Goal: Check status: Check status

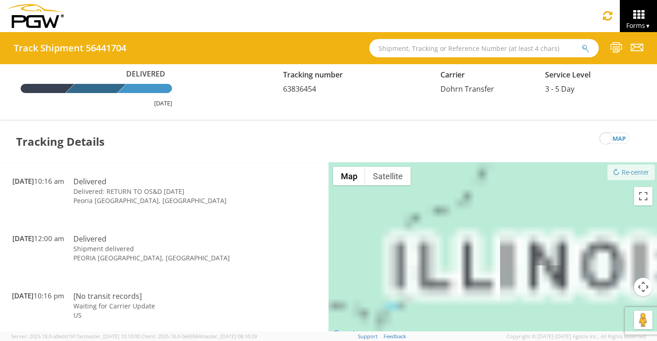
click at [397, 48] on input "text" at bounding box center [483, 48] width 229 height 18
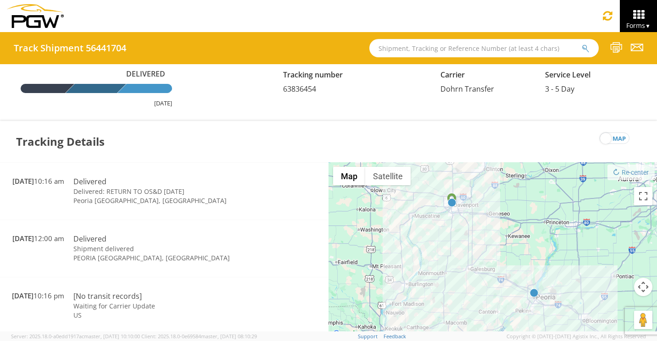
paste input "64171581"
type input "64171581"
click at [581, 44] on button "submit" at bounding box center [585, 49] width 8 height 11
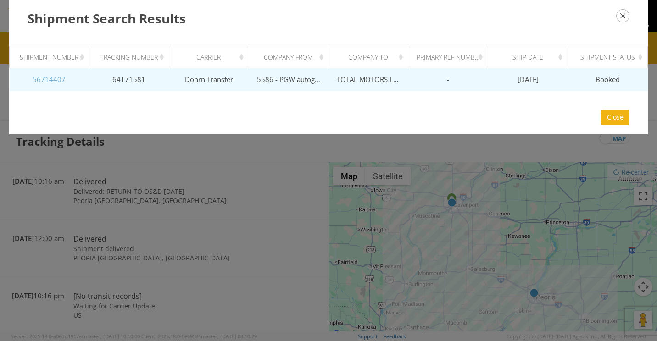
click at [53, 78] on link "56714407" at bounding box center [49, 79] width 33 height 9
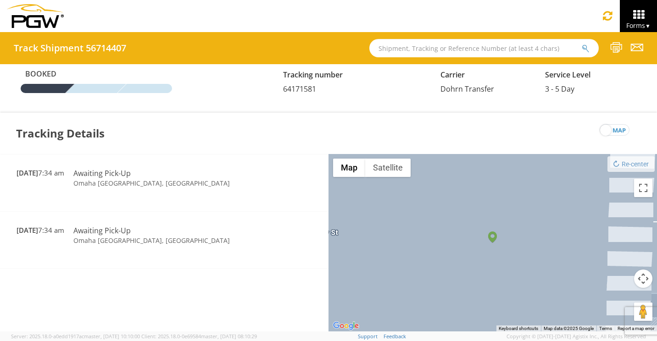
paste input "64958902"
type input "64958902"
click at [581, 44] on button "submit" at bounding box center [585, 49] width 8 height 11
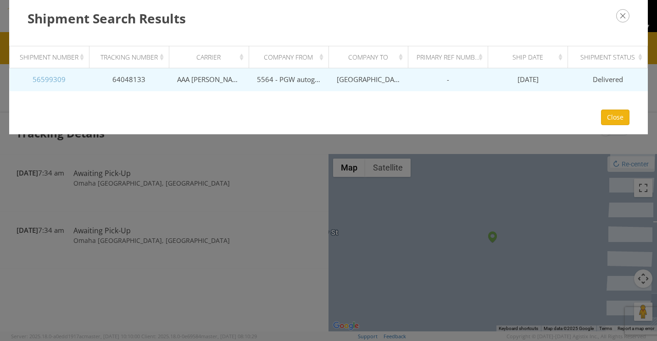
click at [47, 79] on link "56599309" at bounding box center [49, 79] width 33 height 9
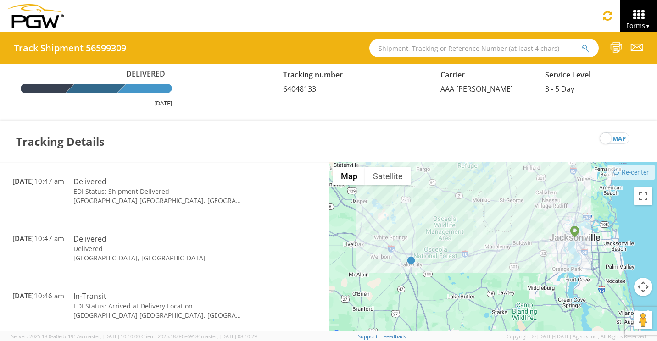
click at [619, 139] on span "map" at bounding box center [618, 138] width 13 height 11
click at [0, 0] on input "map" at bounding box center [0, 0] width 0 height 0
